Goal: Transaction & Acquisition: Download file/media

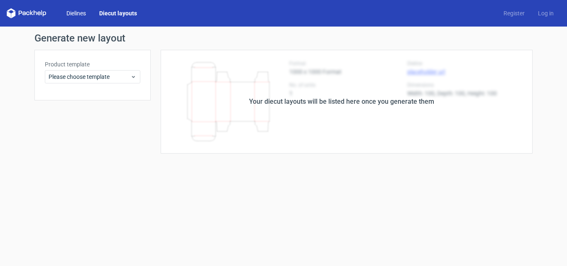
click at [77, 12] on link "Dielines" at bounding box center [76, 13] width 33 height 8
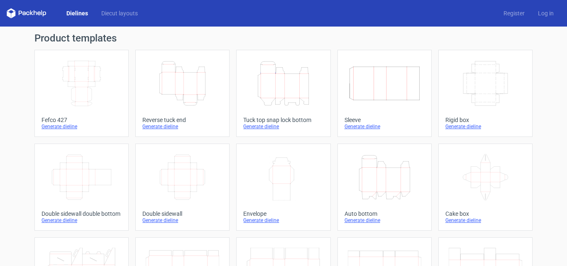
click at [100, 93] on icon "Width Depth Height" at bounding box center [81, 83] width 73 height 46
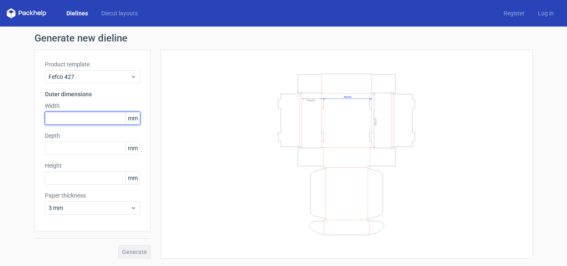
click at [85, 117] on input "text" at bounding box center [92, 118] width 95 height 13
type input "240"
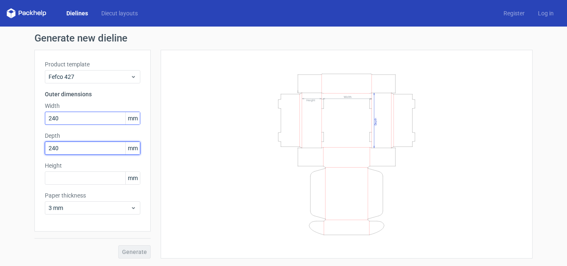
type input "240"
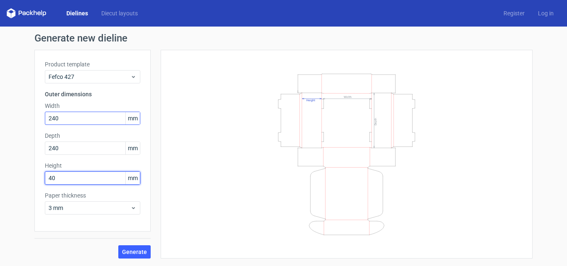
type input "40"
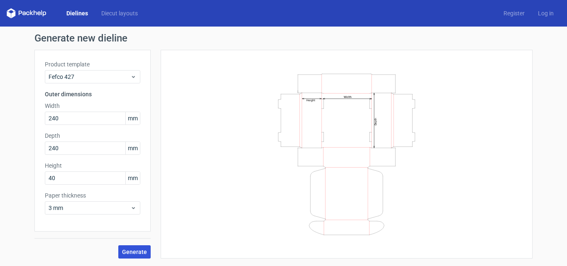
click at [137, 252] on span "Generate" at bounding box center [134, 252] width 25 height 6
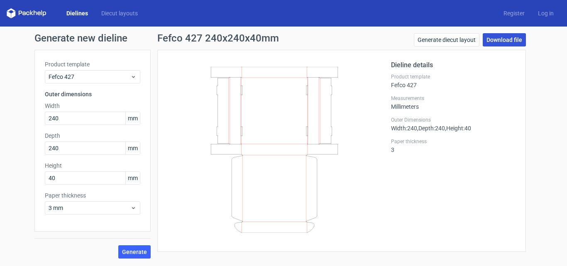
click at [510, 38] on link "Download file" at bounding box center [503, 39] width 43 height 13
